Goal: Transaction & Acquisition: Download file/media

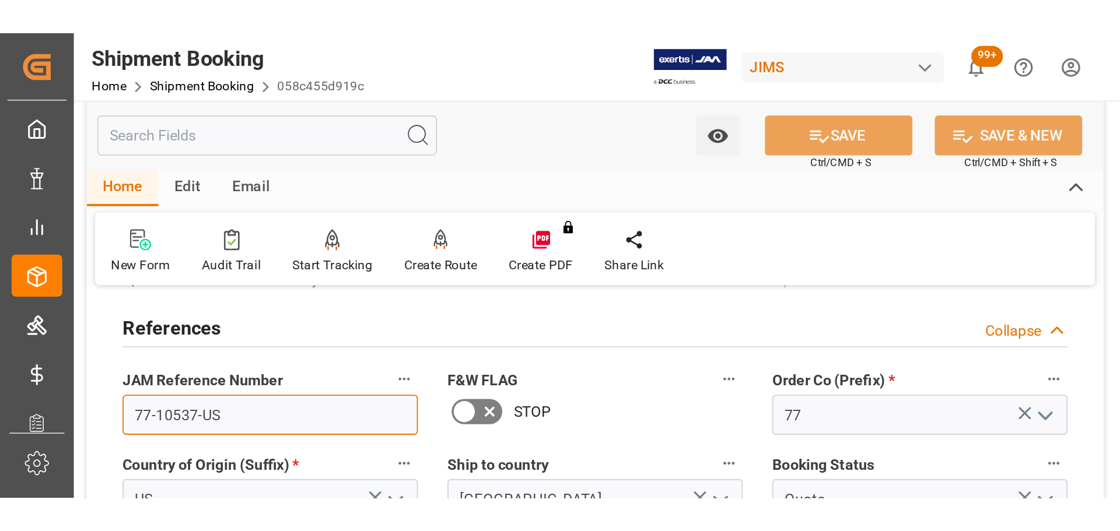
scroll to position [58, 0]
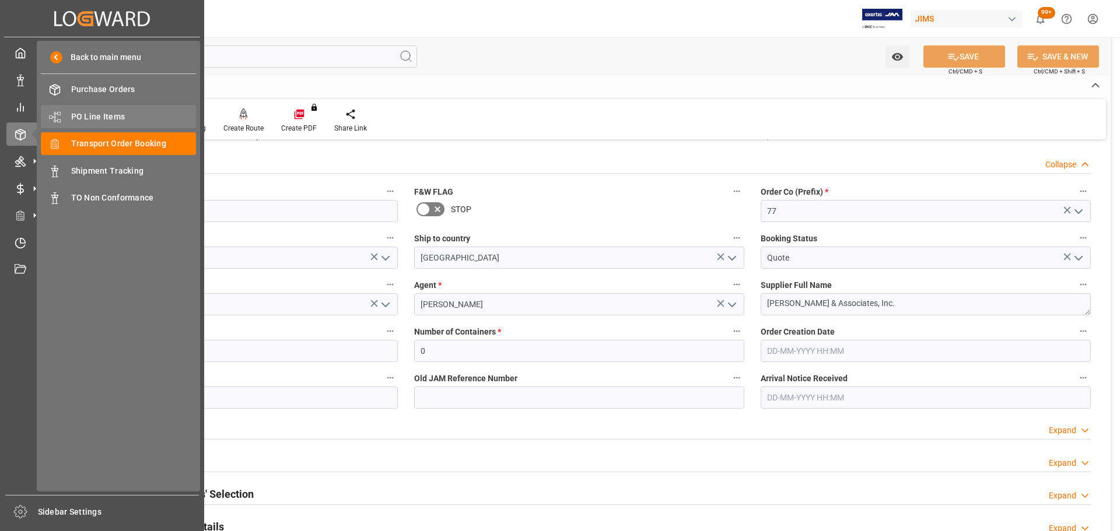
click at [97, 119] on span "PO Line Items" at bounding box center [133, 117] width 125 height 12
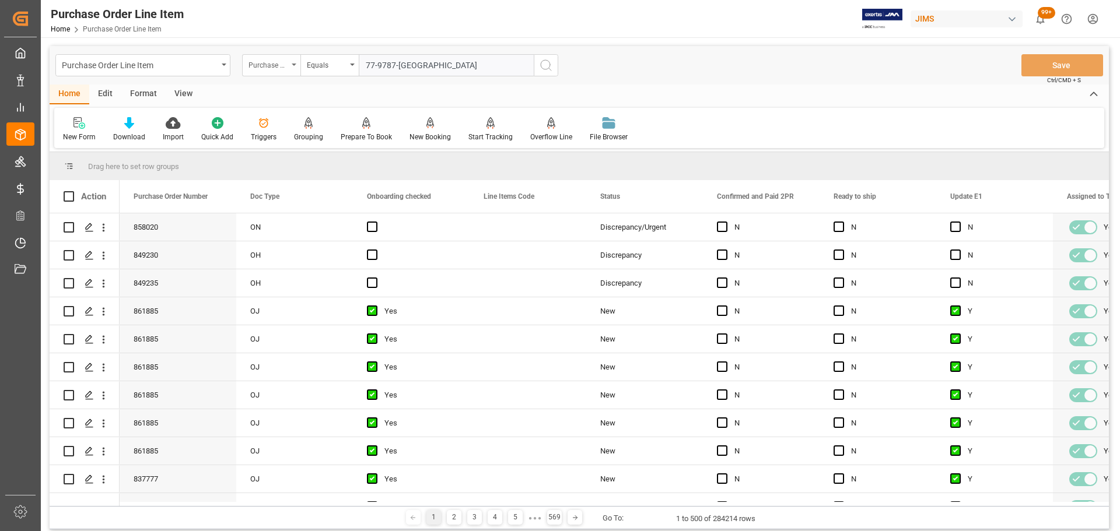
type input "77-9787-[GEOGRAPHIC_DATA]"
click at [278, 71] on div "Purchase Order Number" at bounding box center [271, 65] width 58 height 22
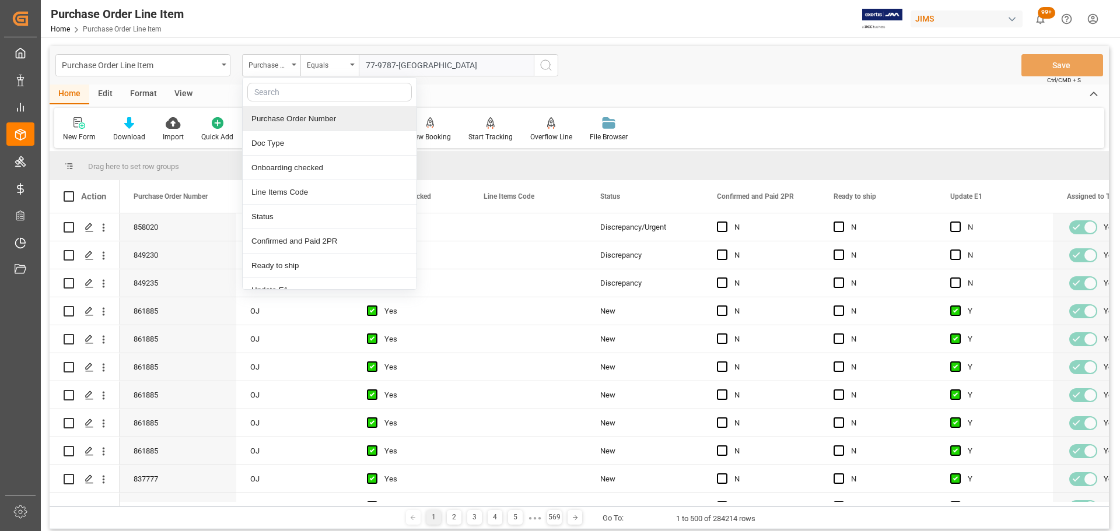
click at [281, 93] on input "text" at bounding box center [329, 92] width 164 height 19
type input "ref"
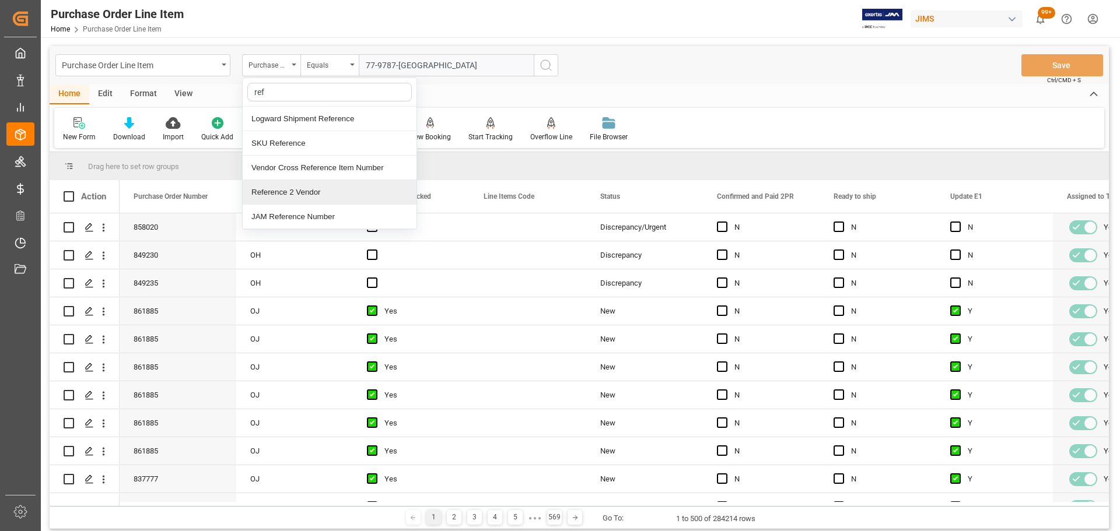
click at [282, 194] on div "Reference 2 Vendor" at bounding box center [330, 192] width 174 height 24
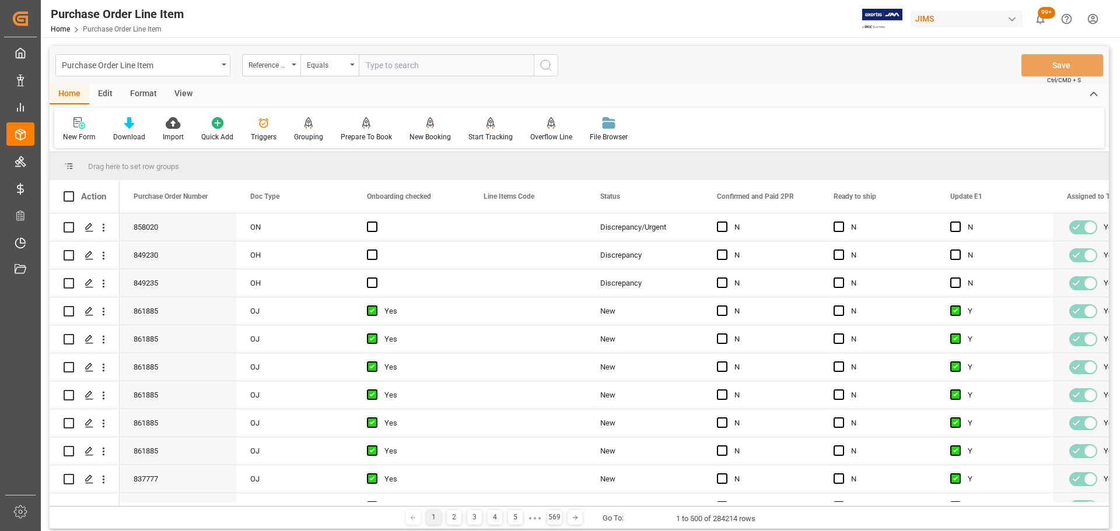
click at [556, 65] on button "search button" at bounding box center [546, 65] width 24 height 22
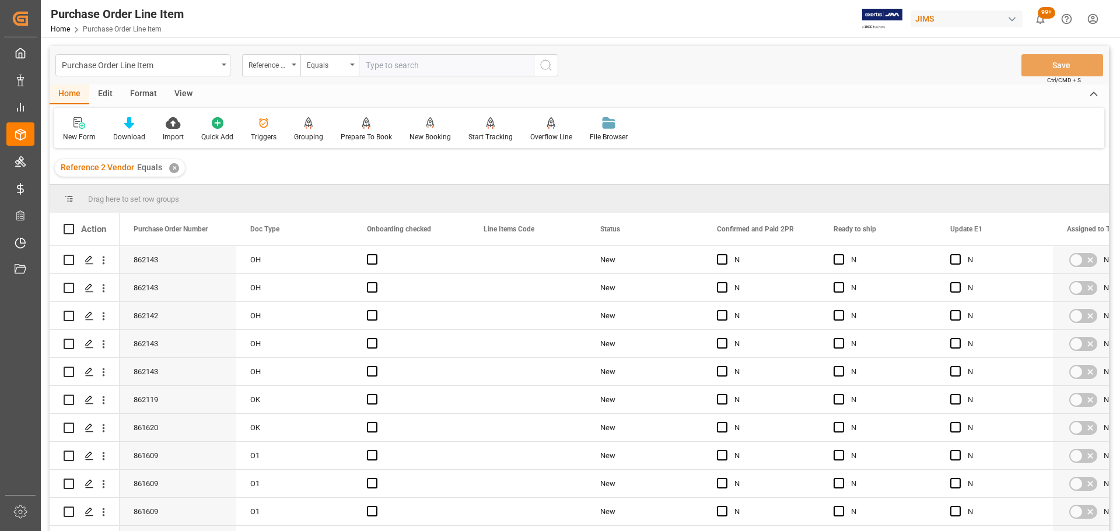
click at [422, 69] on input "text" at bounding box center [446, 65] width 175 height 22
paste input "77-9787-[GEOGRAPHIC_DATA]"
type input "77-9787-[GEOGRAPHIC_DATA]"
click at [545, 70] on icon "search button" at bounding box center [546, 65] width 14 height 14
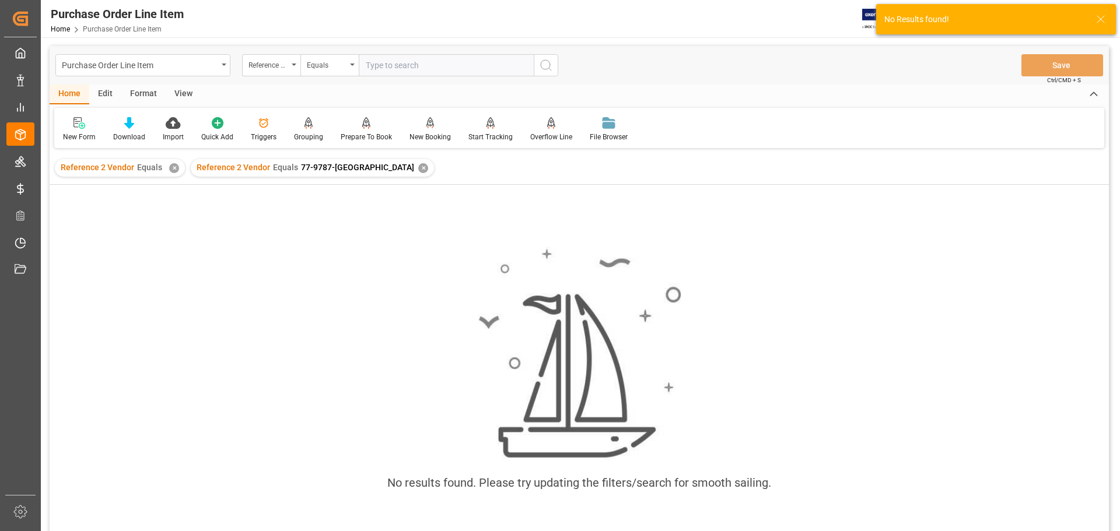
click at [173, 169] on div "✕" at bounding box center [174, 168] width 10 height 10
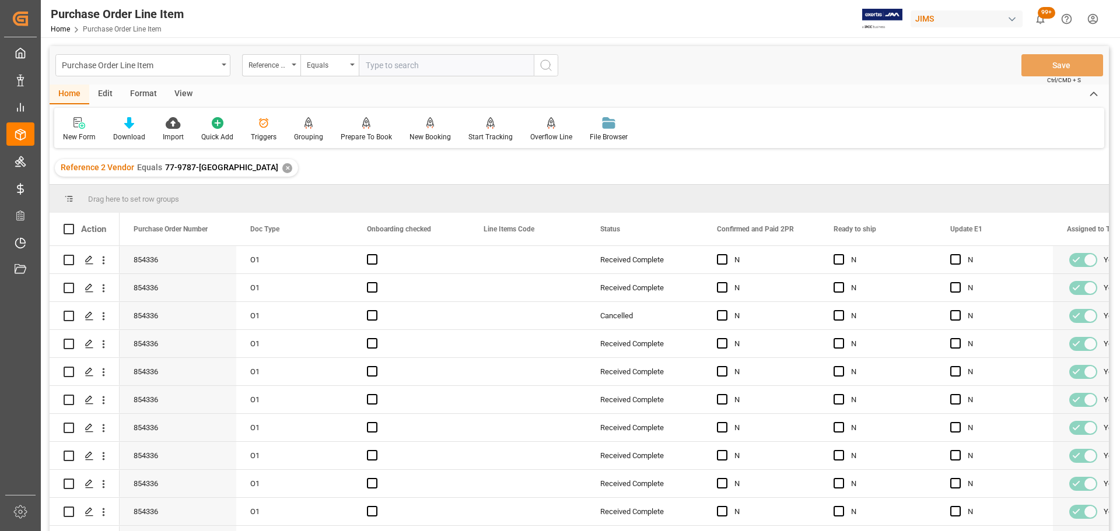
click at [185, 97] on div "View" at bounding box center [184, 95] width 36 height 20
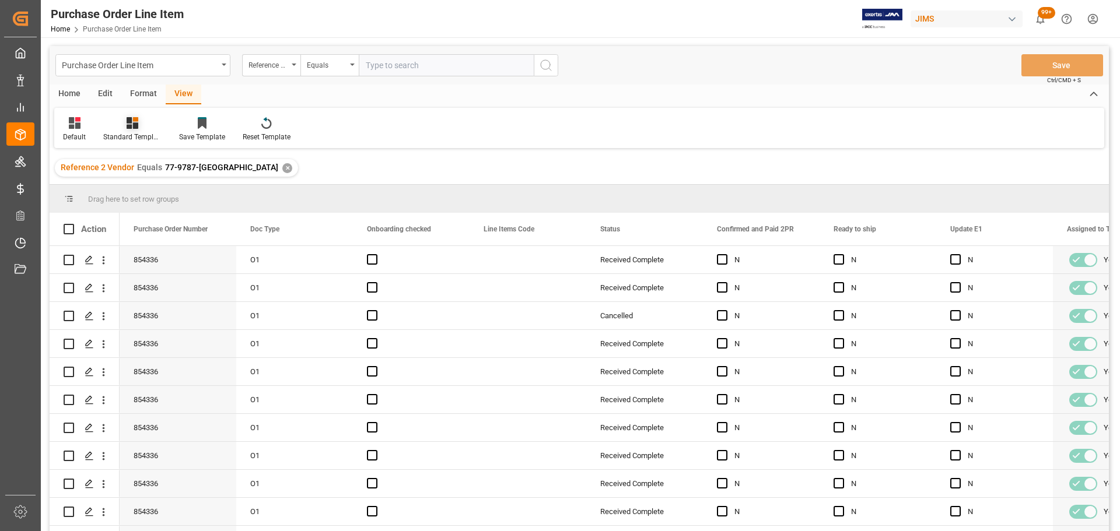
click at [132, 134] on div "Standard Templates" at bounding box center [132, 137] width 58 height 10
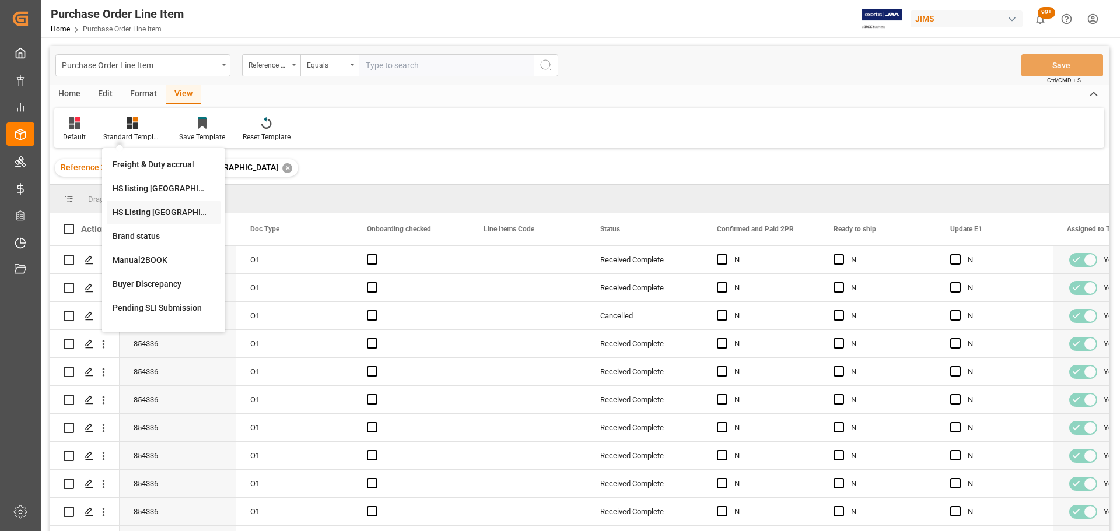
click at [135, 212] on div "HS Listing [GEOGRAPHIC_DATA]" at bounding box center [164, 212] width 102 height 12
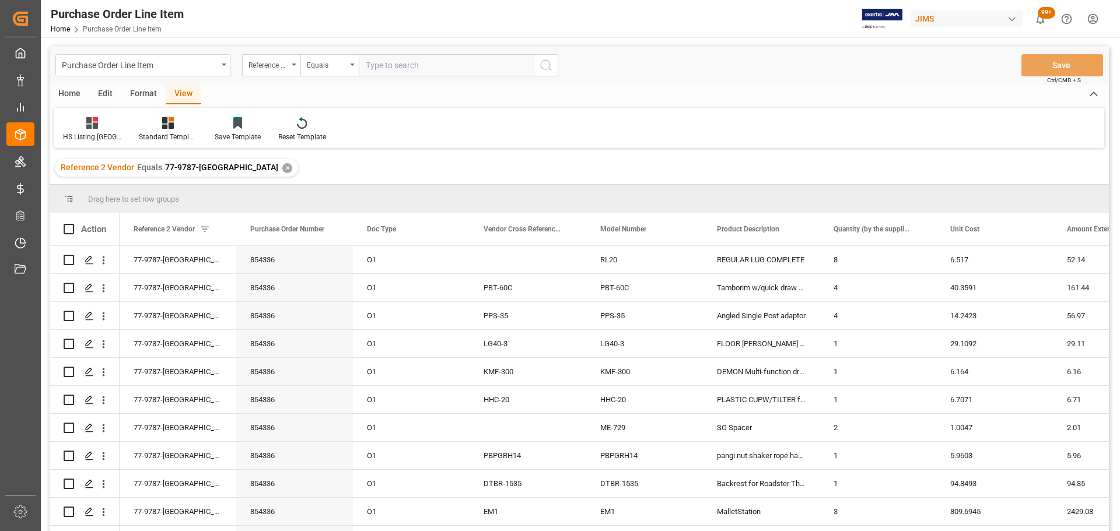
click at [76, 93] on div "Home" at bounding box center [70, 95] width 40 height 20
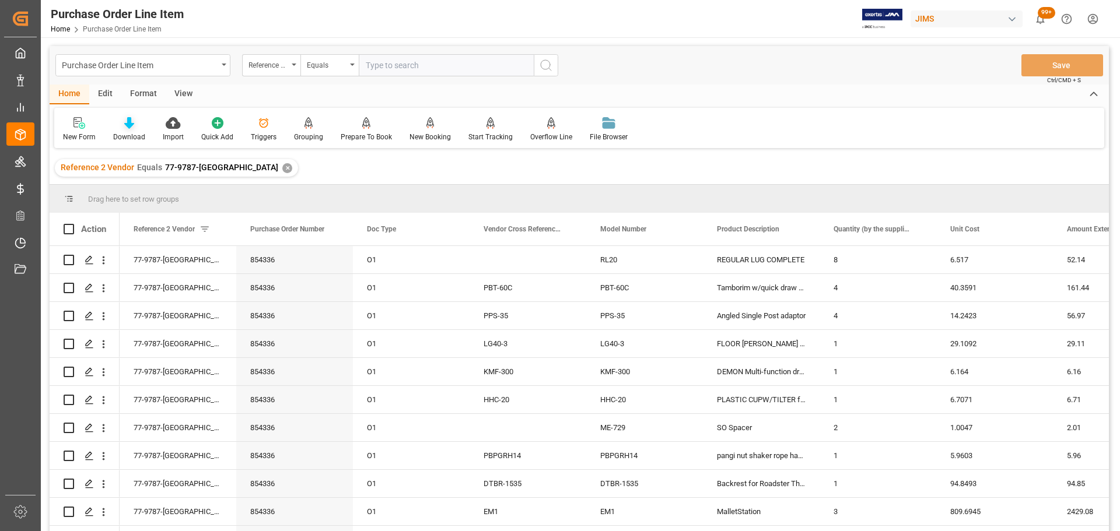
click at [130, 121] on icon at bounding box center [129, 123] width 10 height 12
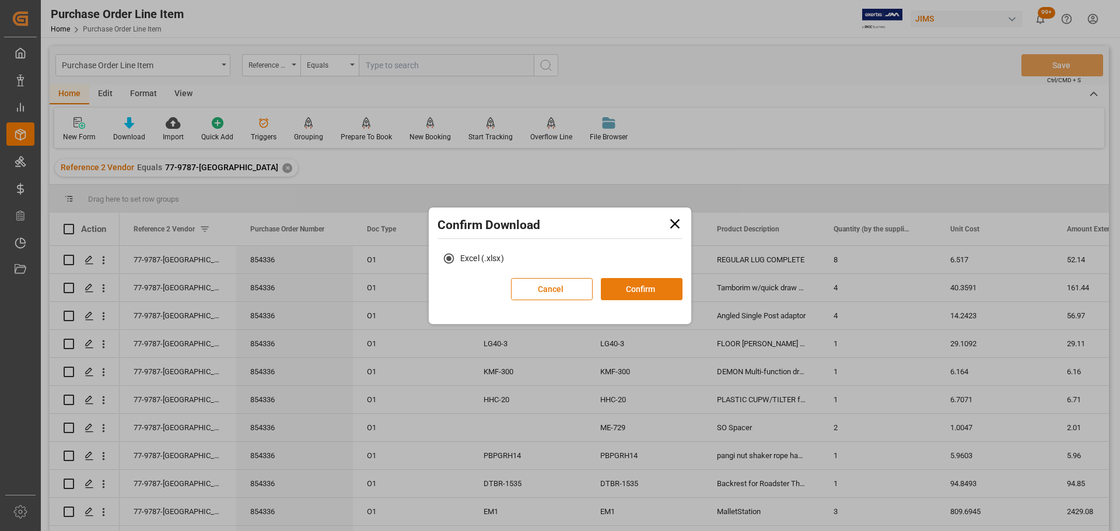
click at [622, 283] on button "Confirm" at bounding box center [642, 289] width 82 height 22
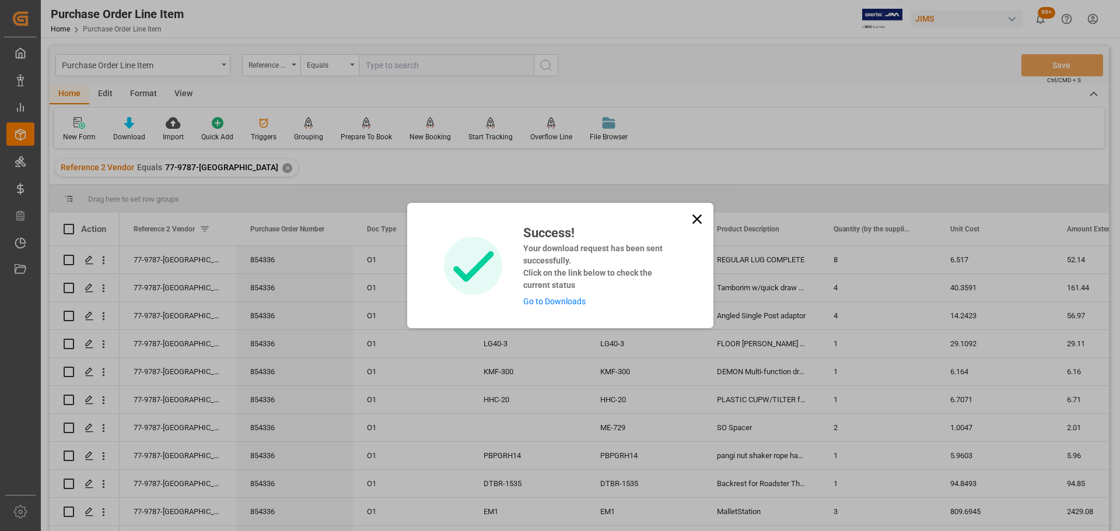
click at [577, 295] on div "Success! Your download request has been sent successfully. Click on the link be…" at bounding box center [595, 265] width 162 height 85
click at [572, 300] on link "Go to Downloads" at bounding box center [554, 301] width 62 height 9
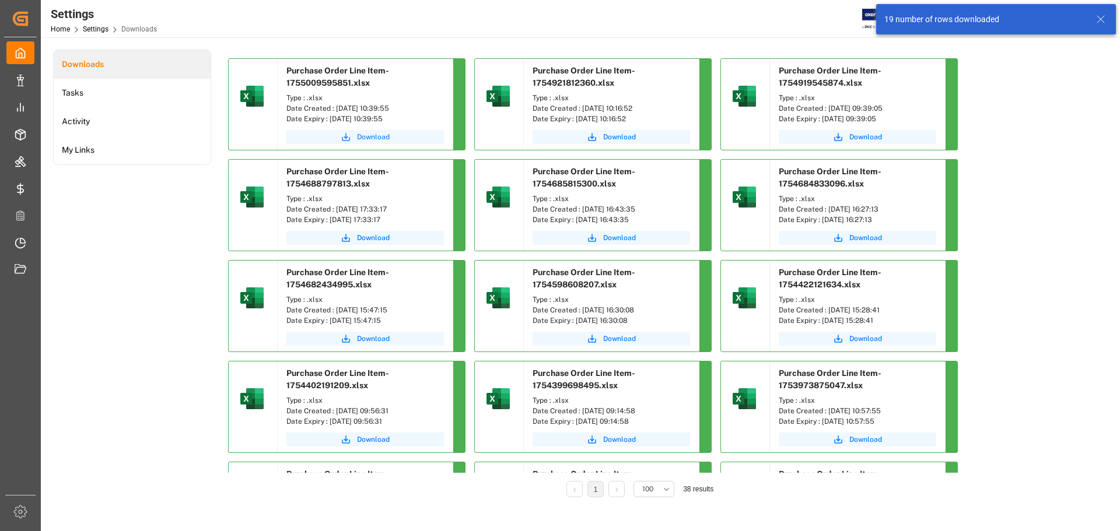
click at [347, 139] on icon "submit" at bounding box center [346, 137] width 10 height 10
